Goal: Transaction & Acquisition: Register for event/course

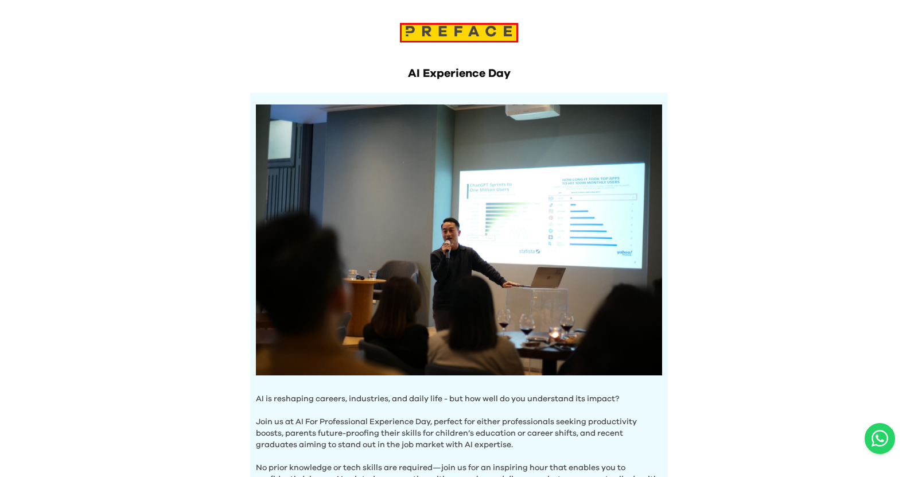
click at [458, 33] on img at bounding box center [458, 31] width 115 height 12
click at [431, 76] on h1 "AI Experience Day" at bounding box center [459, 73] width 418 height 16
drag, startPoint x: 446, startPoint y: 22, endPoint x: 445, endPoint y: 29, distance: 7.0
click at [446, 24] on div at bounding box center [459, 21] width 918 height 42
click at [444, 30] on img at bounding box center [458, 31] width 115 height 12
